Goal: Check status: Check status

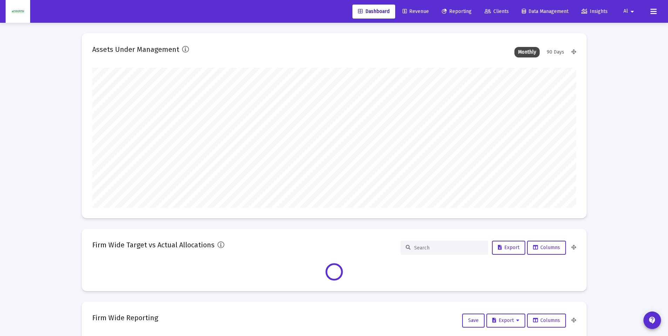
scroll to position [140, 484]
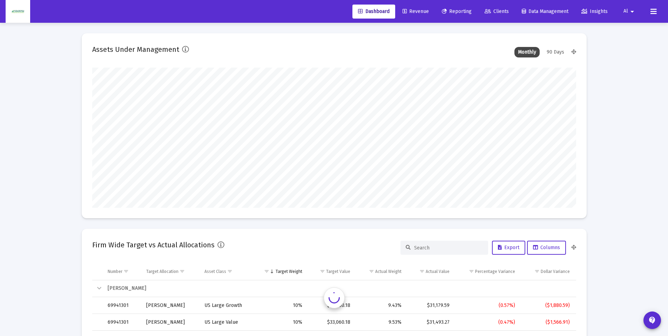
type input "[DATE]"
click at [456, 11] on span "Reporting" at bounding box center [457, 11] width 30 height 6
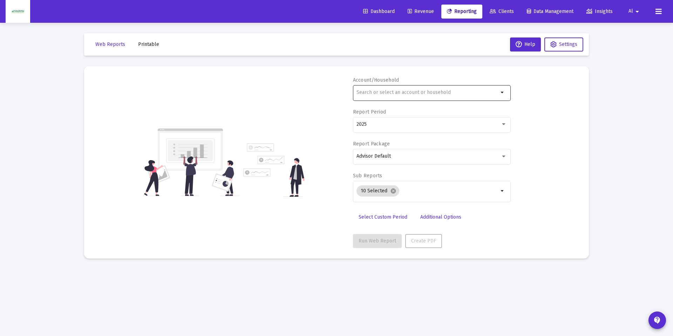
click at [385, 94] on input "text" at bounding box center [428, 93] width 142 height 6
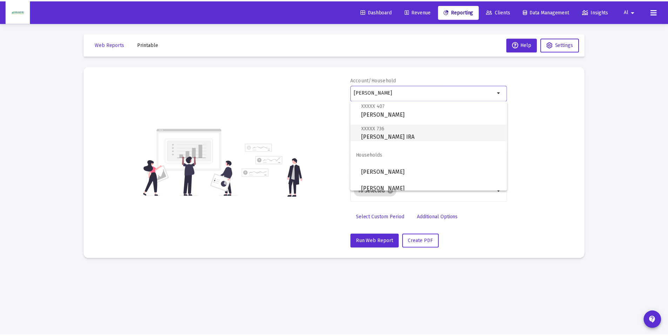
scroll to position [151, 0]
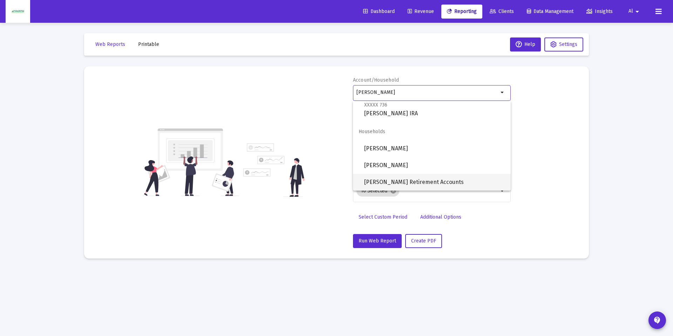
click at [408, 181] on span "[PERSON_NAME] Retirement Accounts" at bounding box center [434, 182] width 141 height 17
type input "[PERSON_NAME] Retirement Accounts"
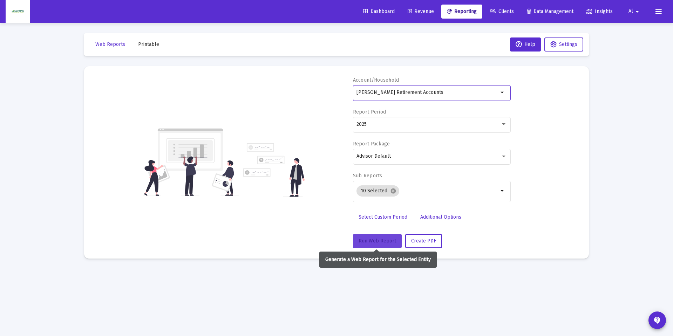
click at [387, 239] on span "Run Web Report" at bounding box center [378, 241] width 38 height 6
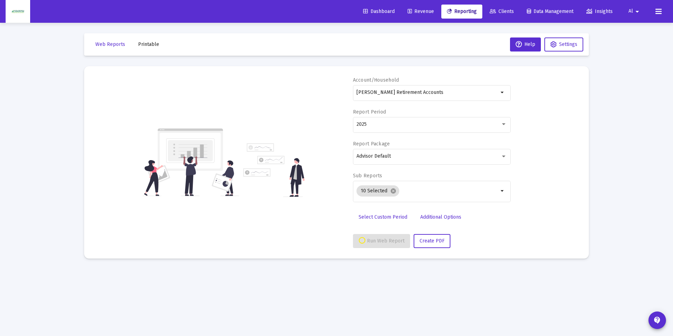
select select "View all"
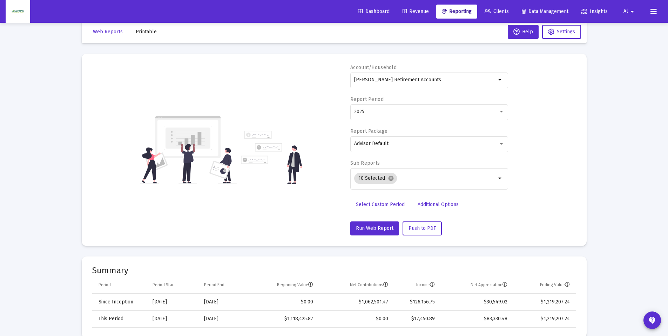
scroll to position [0, 0]
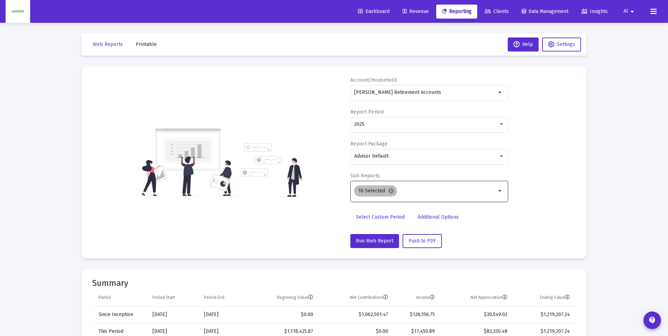
click at [465, 194] on div "10 Selected cancel" at bounding box center [425, 191] width 145 height 14
click at [498, 190] on mat-icon "arrow_drop_down" at bounding box center [500, 191] width 8 height 8
click at [390, 190] on mat-icon "cancel" at bounding box center [391, 191] width 6 height 6
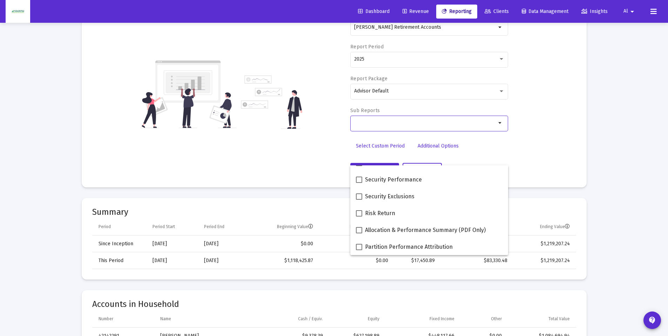
scroll to position [70, 0]
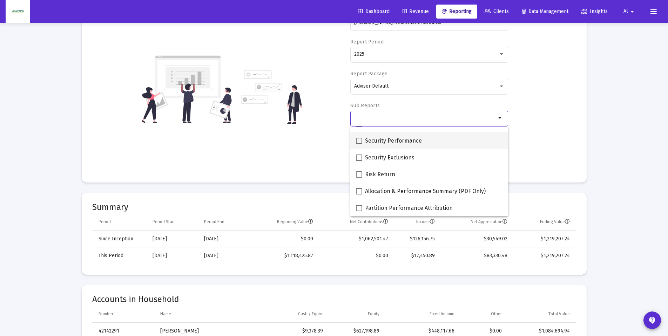
click at [360, 140] on span at bounding box center [359, 141] width 6 height 6
click at [359, 144] on input "Security Performance" at bounding box center [359, 144] width 0 height 0
checkbox input "true"
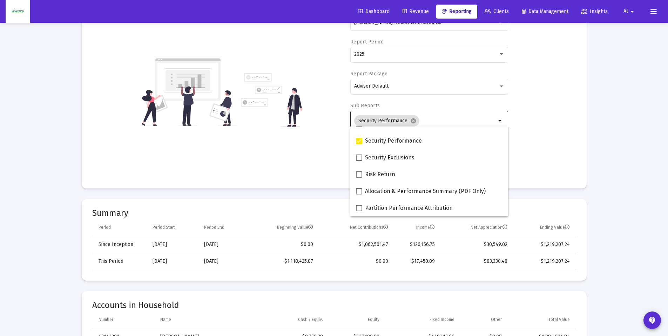
click at [546, 142] on div "Account/Household [PERSON_NAME] Retirement Accounts arrow_drop_down Report Peri…" at bounding box center [334, 92] width 484 height 171
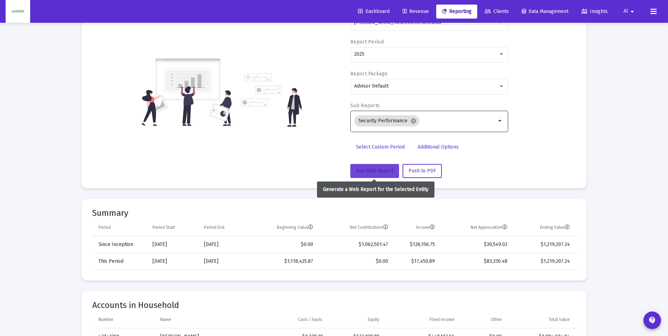
click at [375, 167] on button "Run Web Report" at bounding box center [374, 171] width 49 height 14
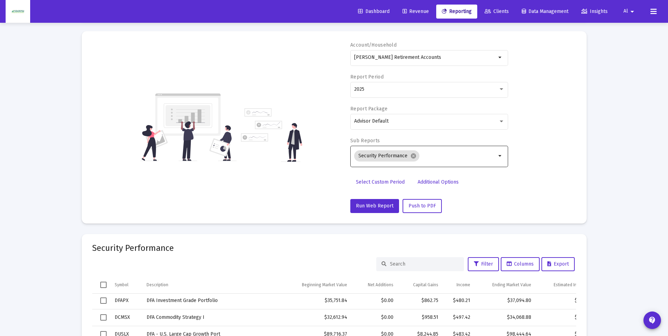
scroll to position [0, 0]
